Goal: Transaction & Acquisition: Purchase product/service

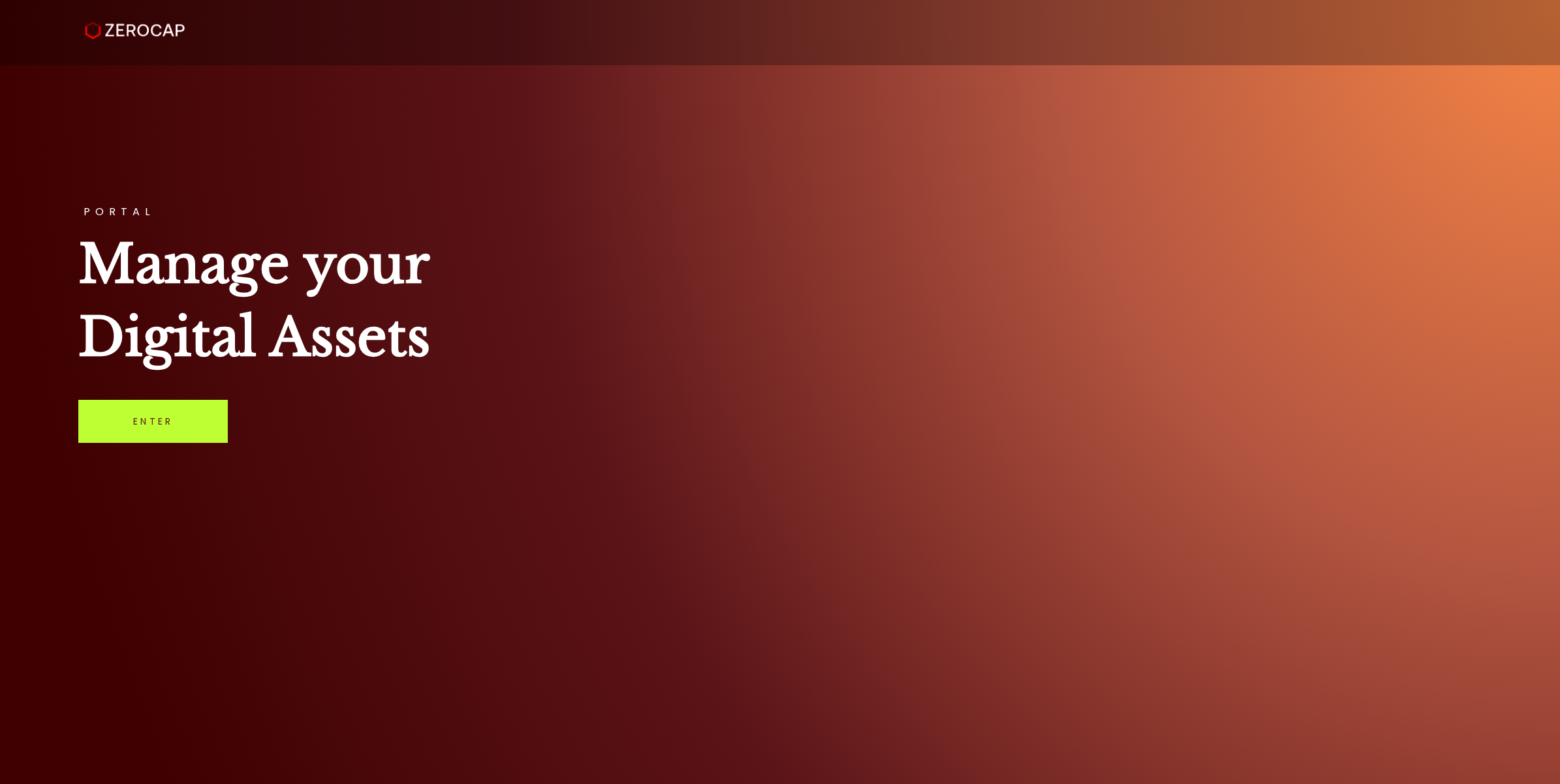
click at [173, 425] on link "Enter" at bounding box center [153, 421] width 149 height 43
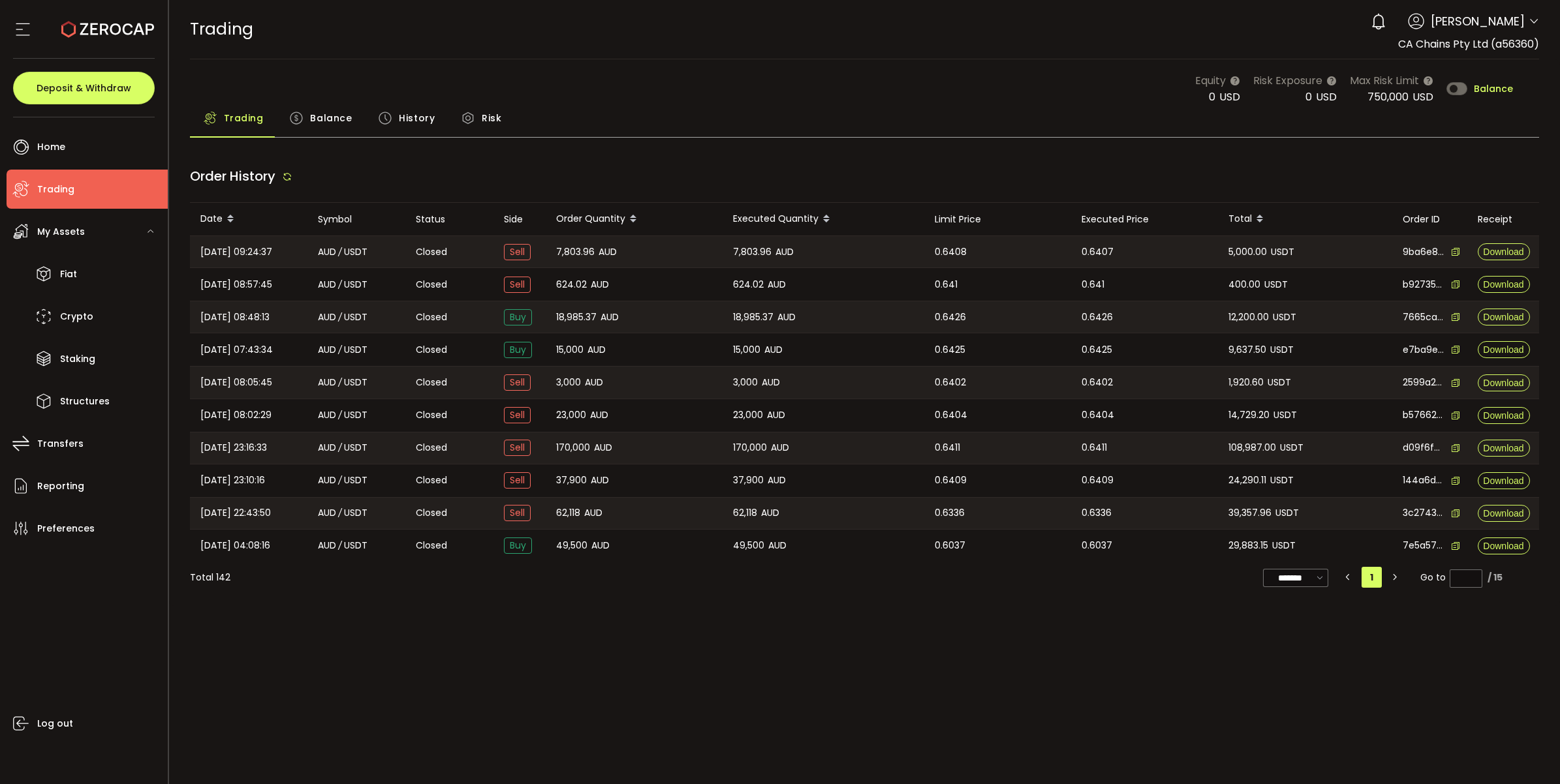
type input "***"
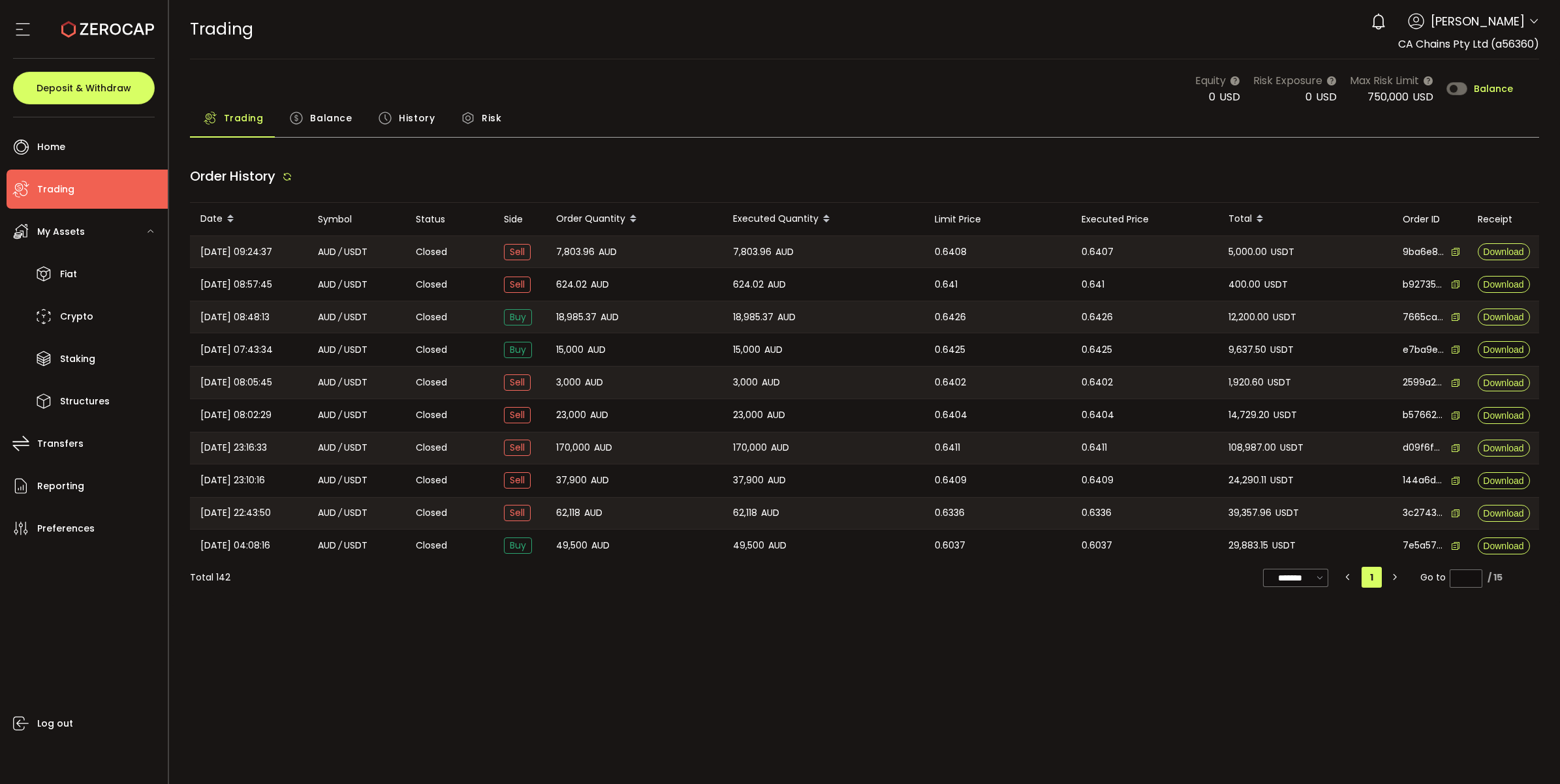
type input "***"
